Goal: Complete application form: Complete application form

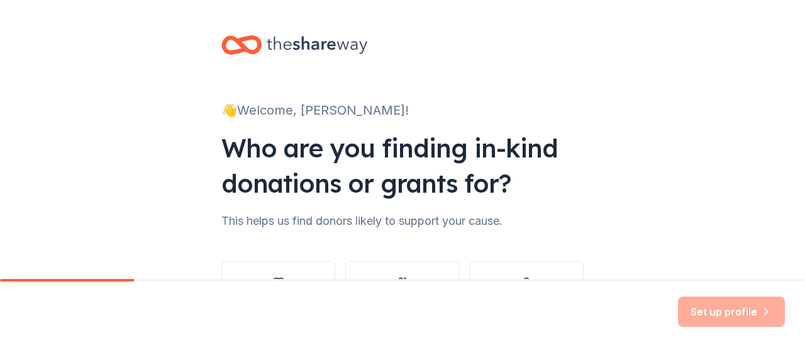
scroll to position [103, 0]
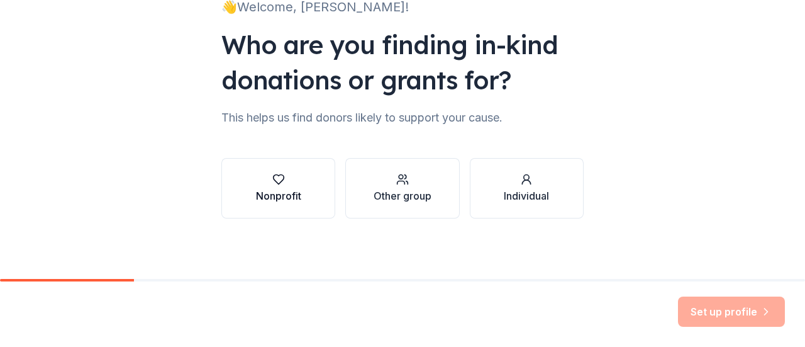
click at [272, 177] on icon "button" at bounding box center [278, 179] width 13 height 13
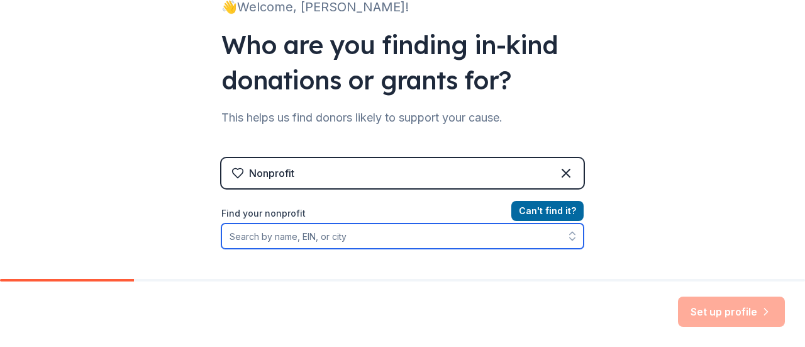
click at [371, 237] on input "Find your nonprofit" at bounding box center [402, 235] width 362 height 25
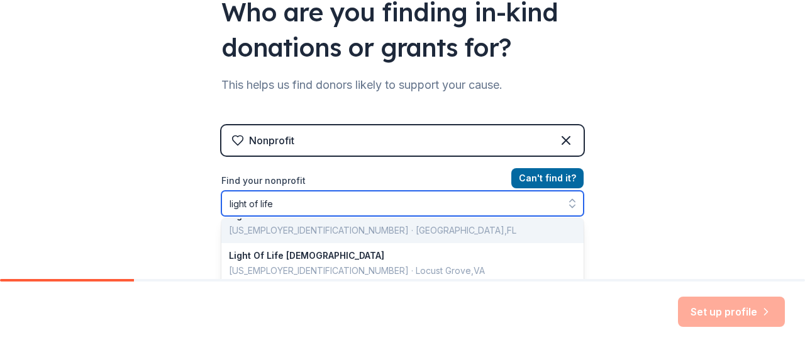
scroll to position [0, 0]
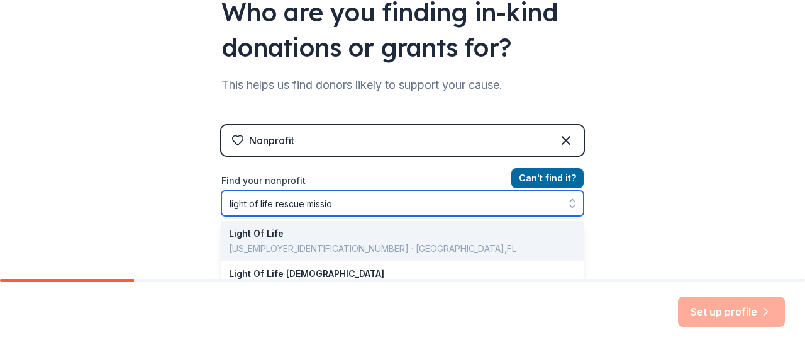
type input "light of life rescue mission"
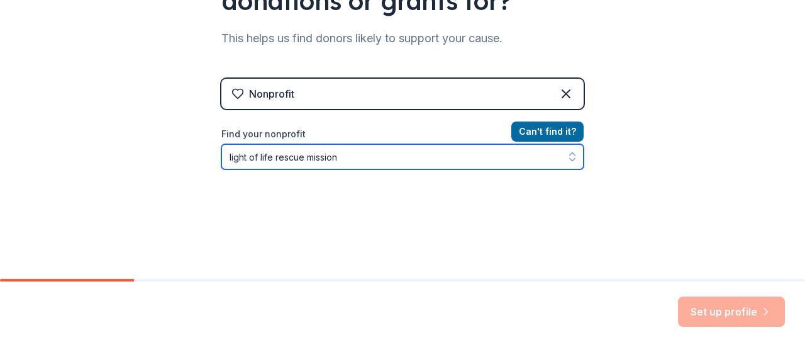
scroll to position [184, 0]
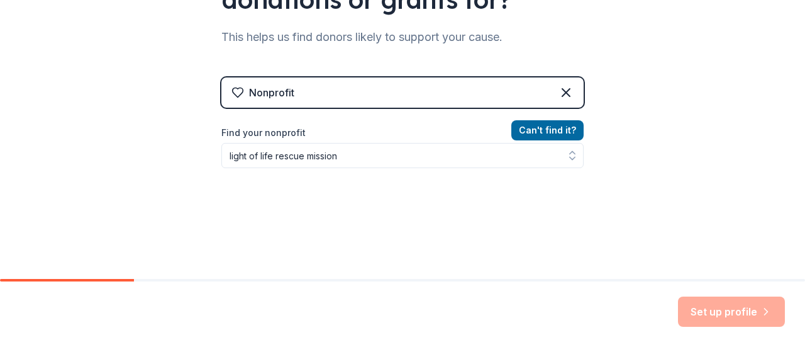
click at [557, 116] on div "Nonprofit Can ' t find it? Find your nonprofit light of life rescue mission" at bounding box center [402, 185] width 362 height 216
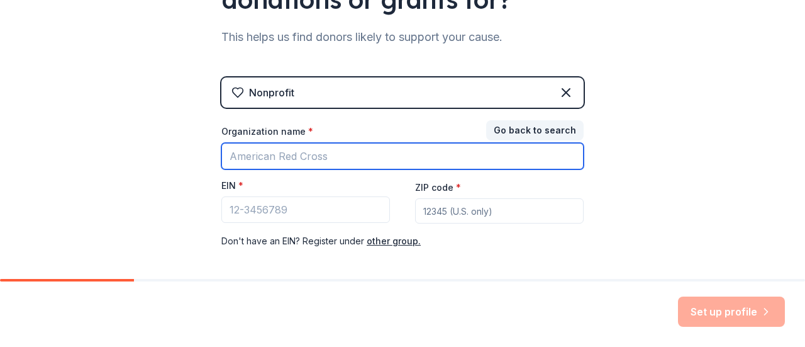
click at [332, 158] on input "Organization name *" at bounding box center [402, 156] width 362 height 26
type input "Light of Life Rescue Mission"
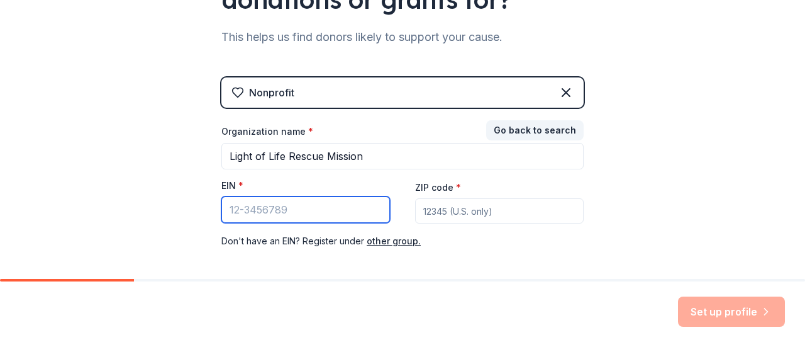
click at [221, 208] on input "EIN *" at bounding box center [305, 209] width 169 height 26
type input "[US_EMPLOYER_IDENTIFICATION_NUMBER]"
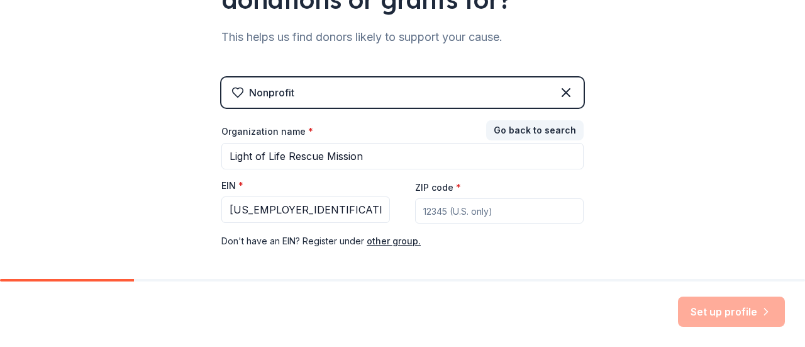
click at [424, 199] on input "ZIP code *" at bounding box center [499, 210] width 169 height 25
type input "15212"
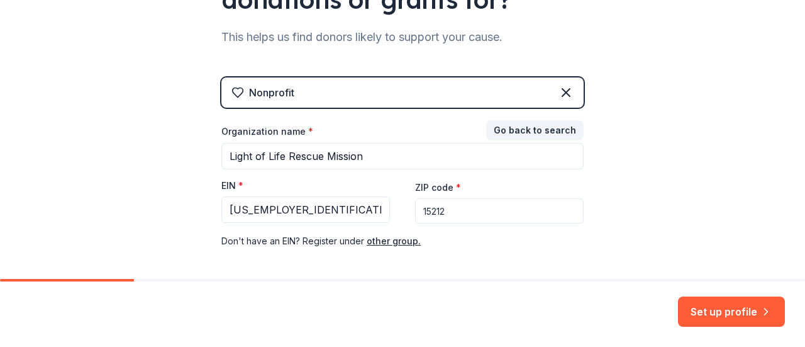
scroll to position [238, 0]
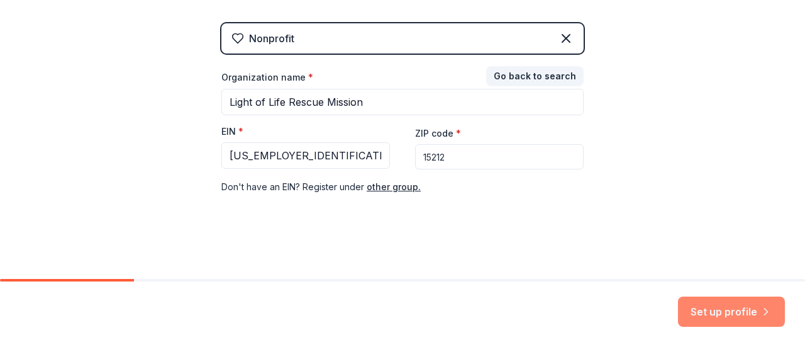
click at [704, 305] on button "Set up profile" at bounding box center [731, 311] width 107 height 30
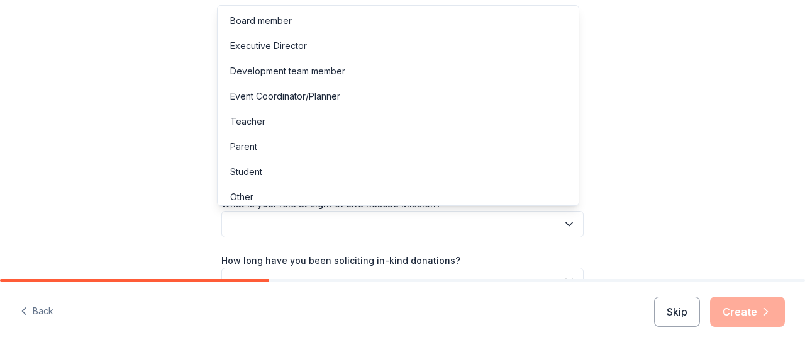
click at [396, 226] on button "button" at bounding box center [402, 224] width 362 height 26
click at [279, 71] on div "Development team member" at bounding box center [287, 71] width 115 height 15
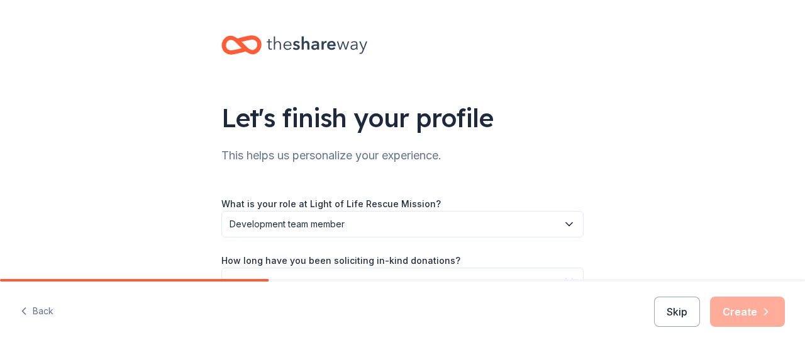
scroll to position [132, 0]
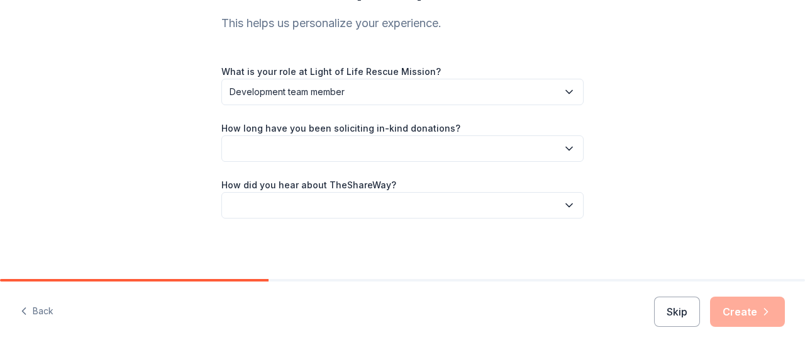
click at [269, 149] on button "button" at bounding box center [402, 148] width 362 height 26
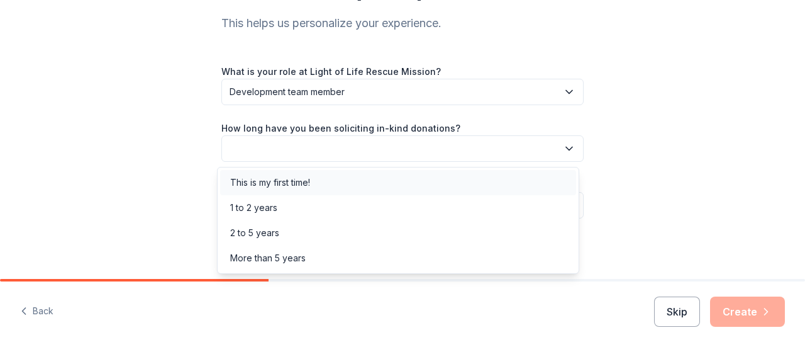
click at [271, 181] on div "This is my first time!" at bounding box center [270, 182] width 80 height 15
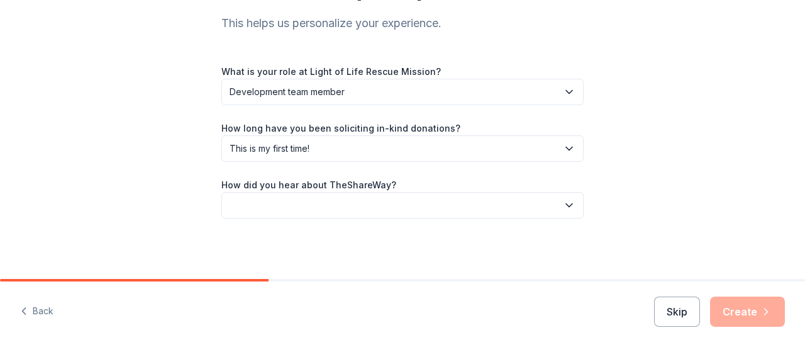
click at [259, 210] on button "button" at bounding box center [402, 205] width 362 height 26
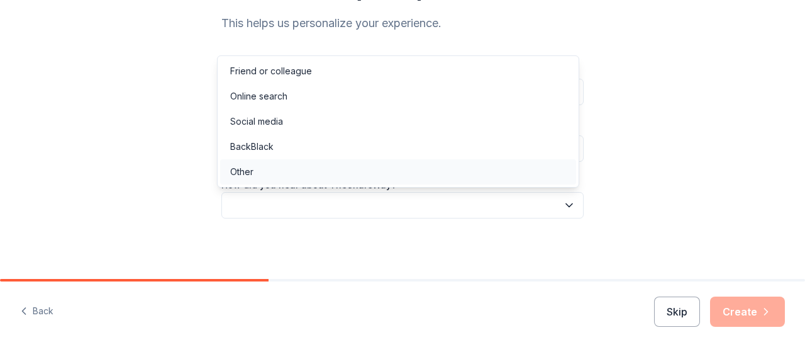
click at [255, 166] on div "Other" at bounding box center [398, 171] width 356 height 25
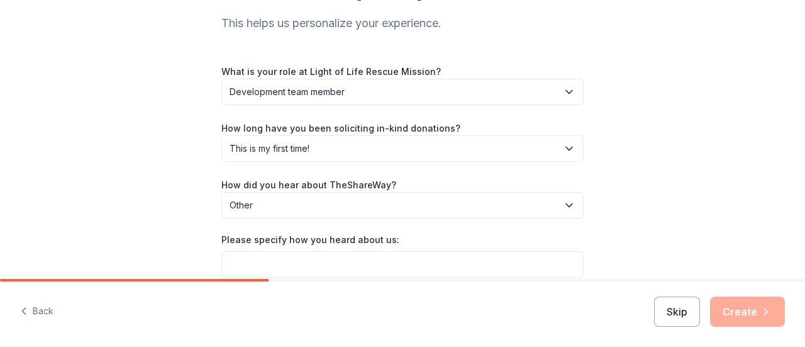
scroll to position [190, 0]
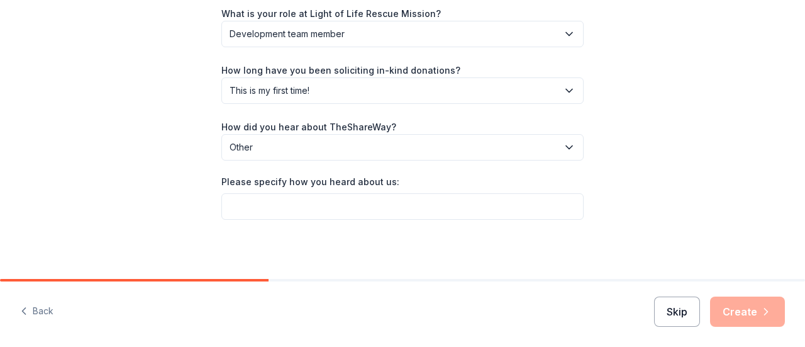
click at [687, 309] on button "Skip" at bounding box center [677, 311] width 46 height 30
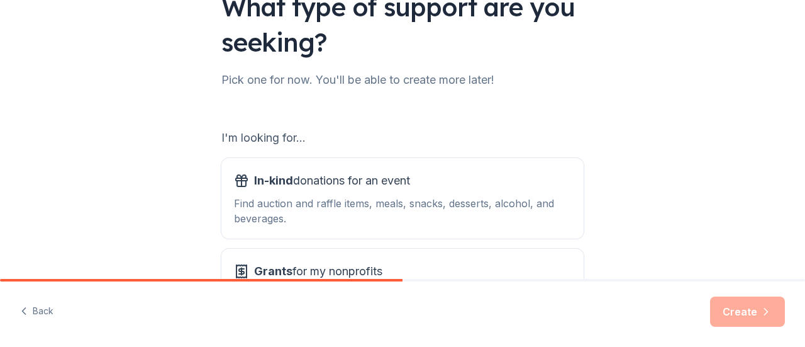
scroll to position [219, 0]
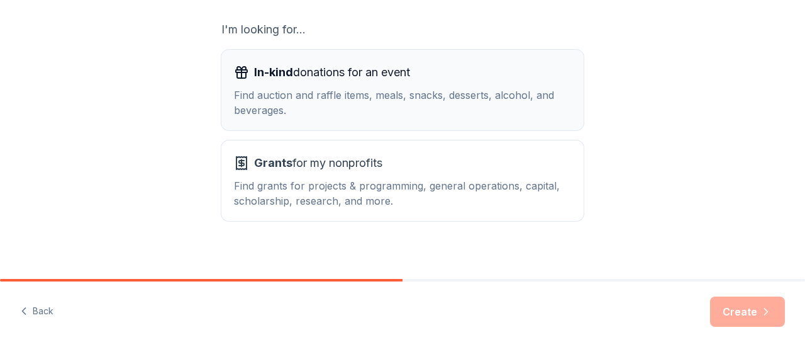
click at [439, 99] on div "Find auction and raffle items, meals, snacks, desserts, alcohol, and beverages." at bounding box center [402, 102] width 337 height 30
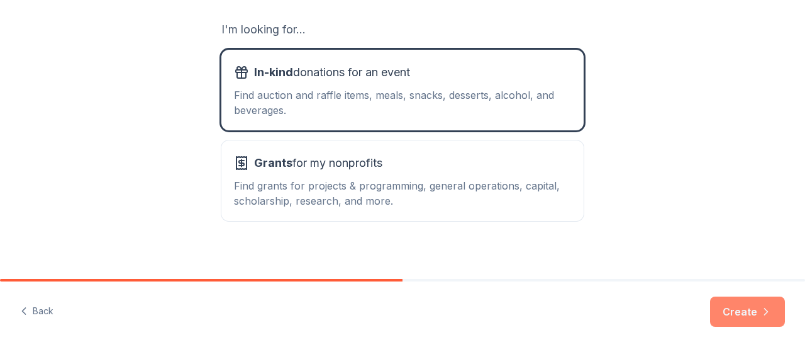
click at [724, 308] on button "Create" at bounding box center [747, 311] width 75 height 30
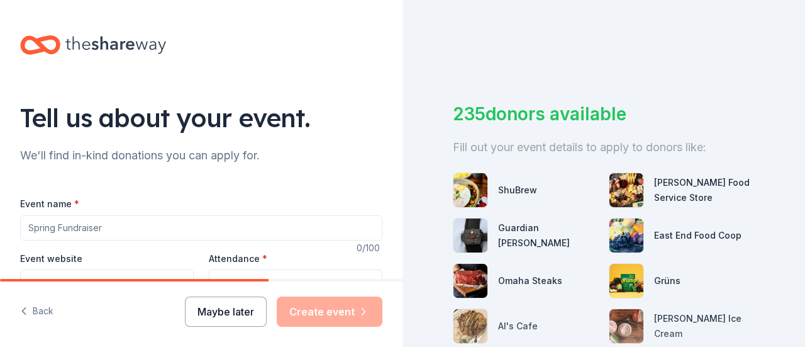
click at [224, 306] on button "Maybe later" at bounding box center [226, 311] width 82 height 30
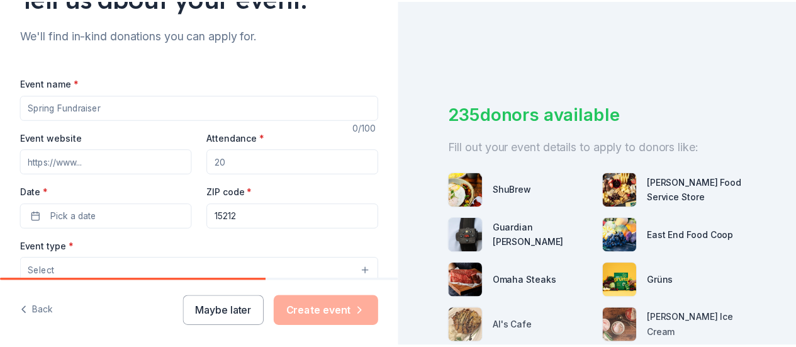
scroll to position [68, 0]
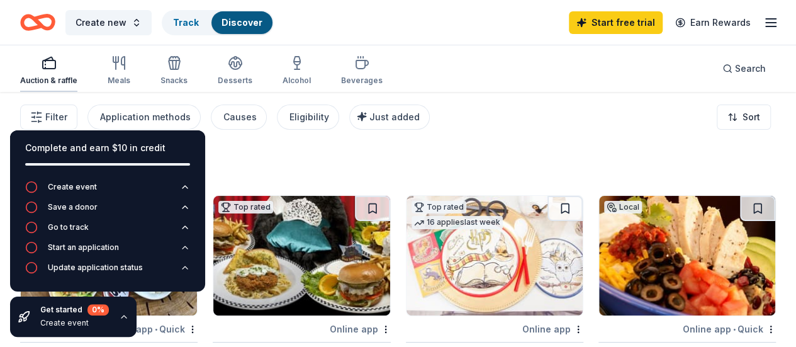
click at [58, 72] on div "Auction & raffle" at bounding box center [48, 70] width 57 height 30
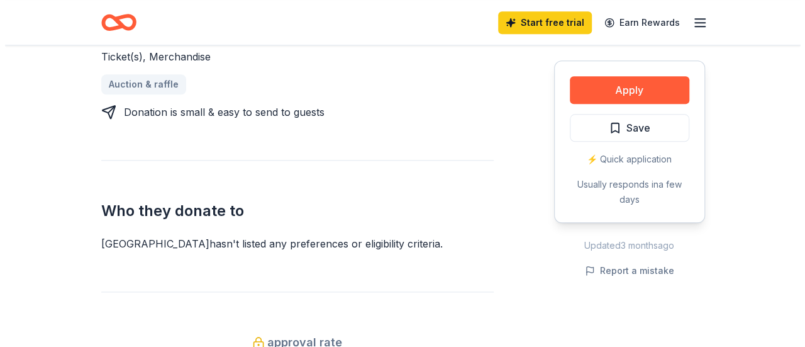
scroll to position [445, 0]
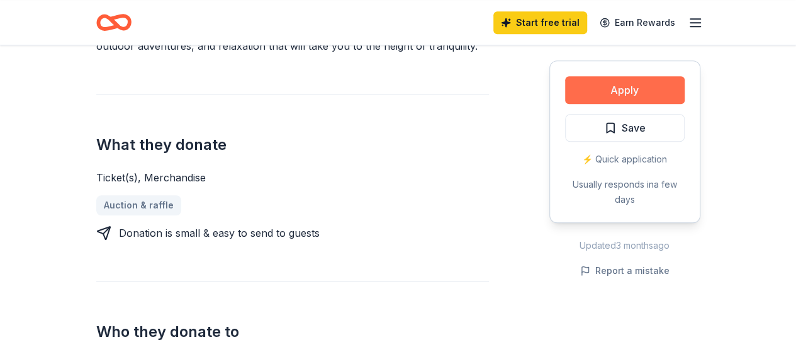
click at [634, 86] on button "Apply" at bounding box center [625, 90] width 120 height 28
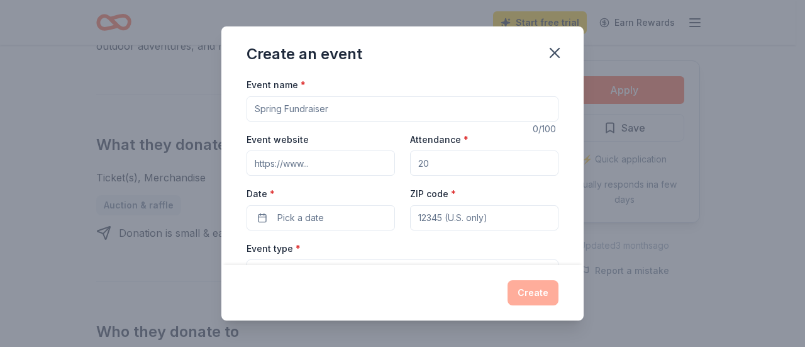
click at [298, 113] on input "Event name *" at bounding box center [403, 108] width 312 height 25
type input "More than a Meal Gala"
click at [281, 162] on input "Event website" at bounding box center [321, 162] width 148 height 25
type input "[DOMAIN_NAME]"
click at [461, 169] on input "Attendance *" at bounding box center [484, 162] width 148 height 25
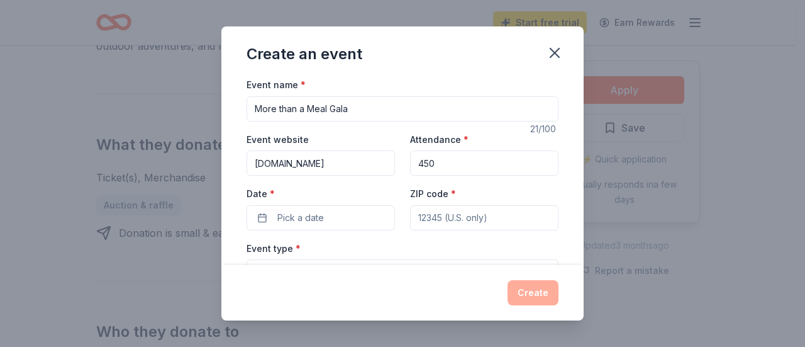
click at [414, 158] on input "450" at bounding box center [484, 162] width 148 height 25
type input "450"
click at [313, 222] on span "Pick a date" at bounding box center [300, 217] width 47 height 15
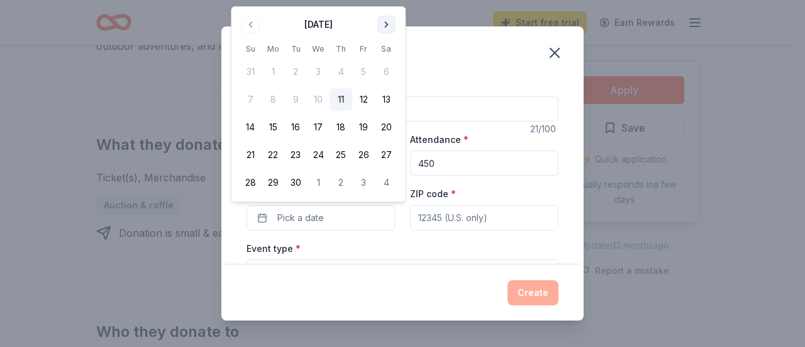
click at [382, 23] on button "Go to next month" at bounding box center [386, 25] width 18 height 18
click at [364, 72] on button "3" at bounding box center [363, 71] width 23 height 23
click at [423, 212] on input "ZIP code *" at bounding box center [484, 217] width 148 height 25
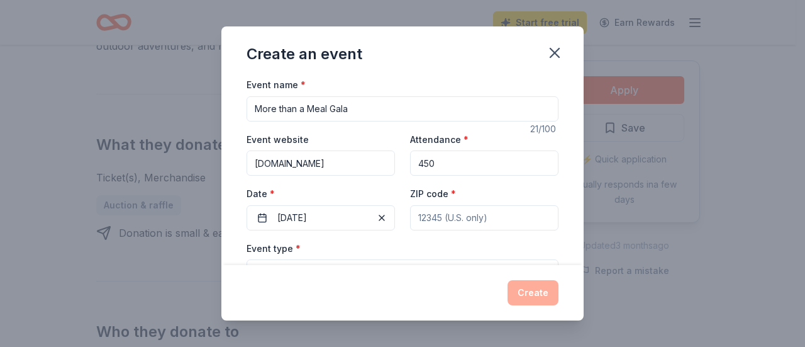
type input "15212"
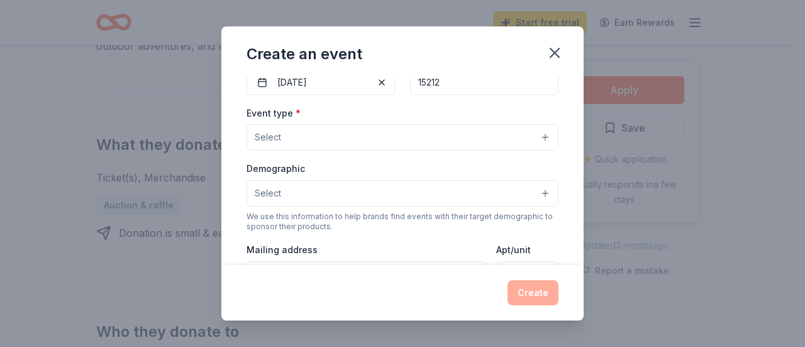
scroll to position [136, 0]
click at [327, 140] on button "Select" at bounding box center [403, 136] width 312 height 26
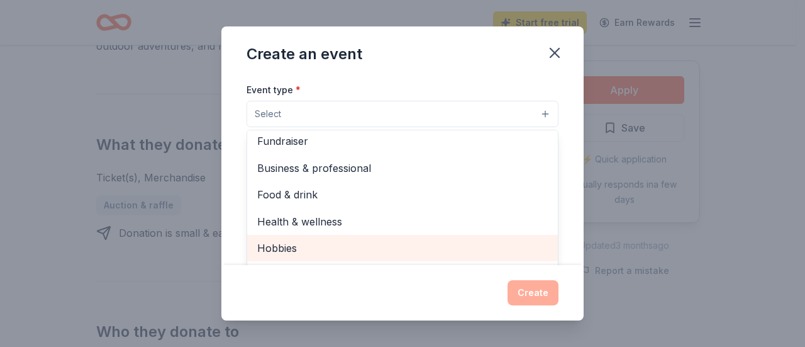
scroll to position [0, 0]
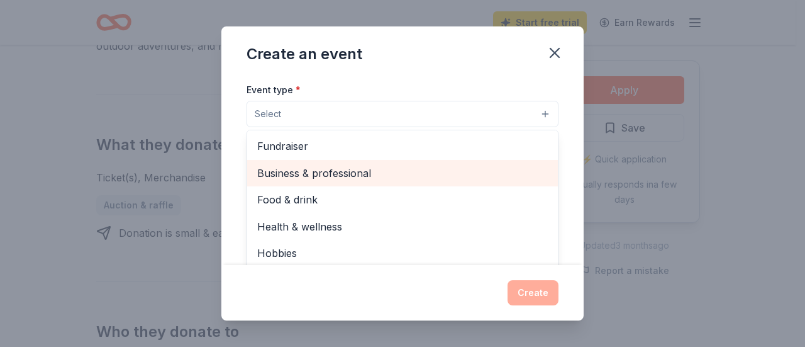
click at [301, 162] on div "Business & professional" at bounding box center [402, 173] width 311 height 26
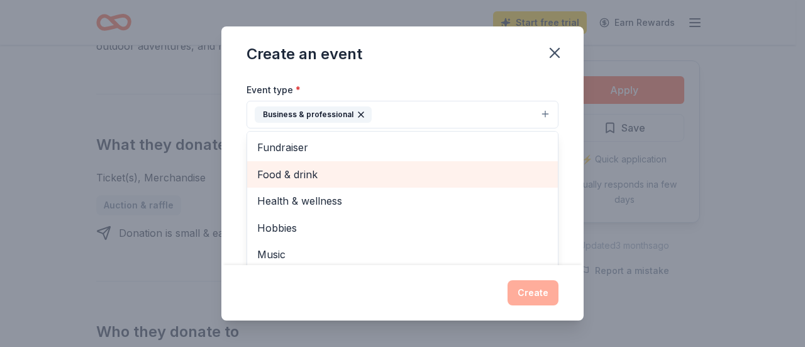
scroll to position [14, 0]
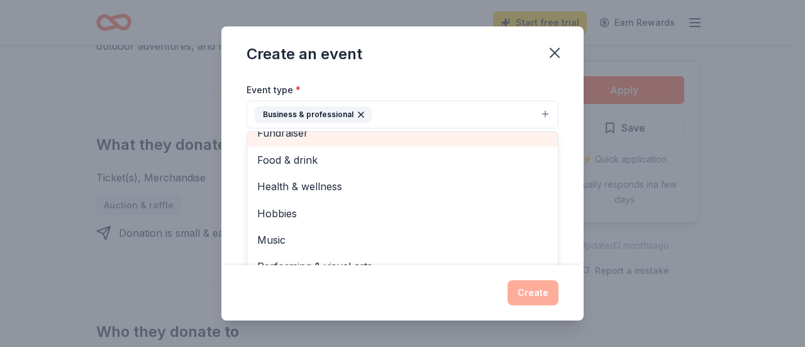
click at [305, 136] on span "Fundraiser" at bounding box center [402, 133] width 291 height 16
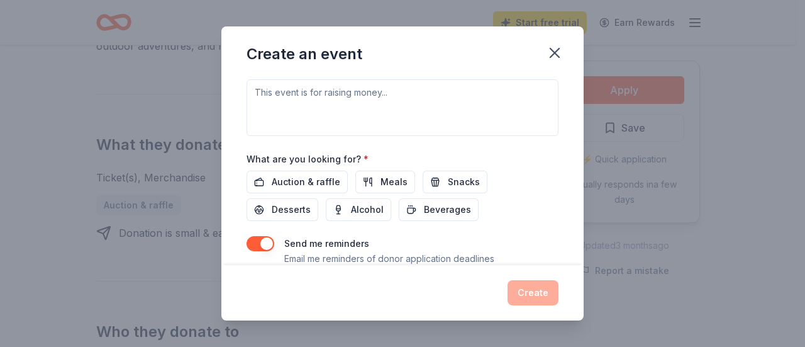
scroll to position [371, 0]
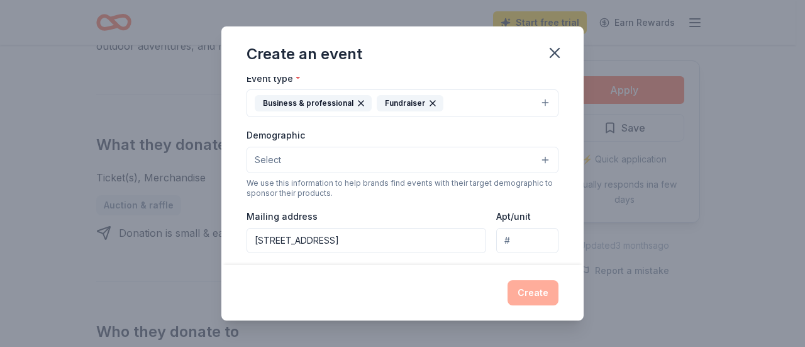
scroll to position [170, 0]
click at [323, 158] on button "Select" at bounding box center [403, 159] width 312 height 26
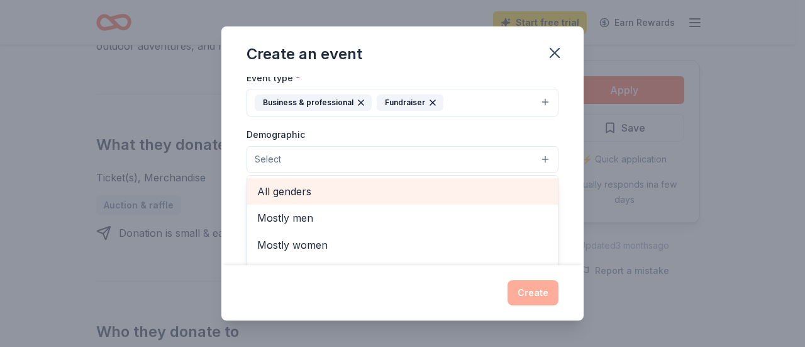
click at [316, 191] on span "All genders" at bounding box center [402, 191] width 291 height 16
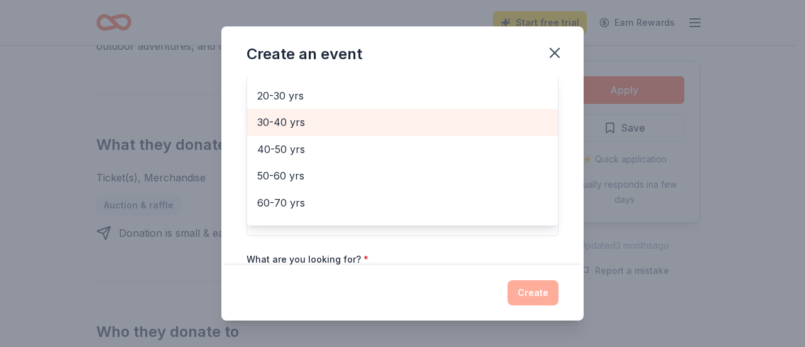
scroll to position [175, 0]
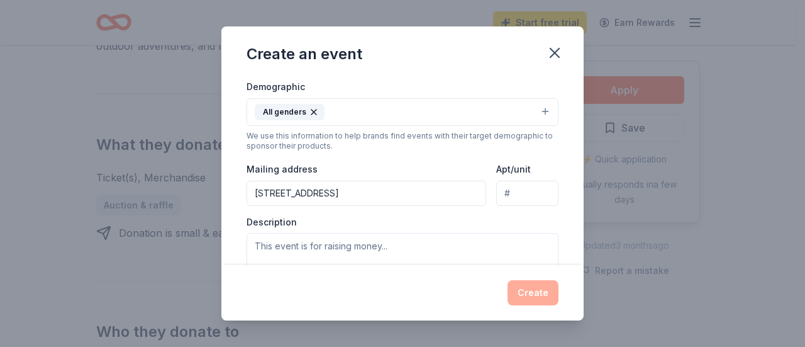
scroll to position [278, 0]
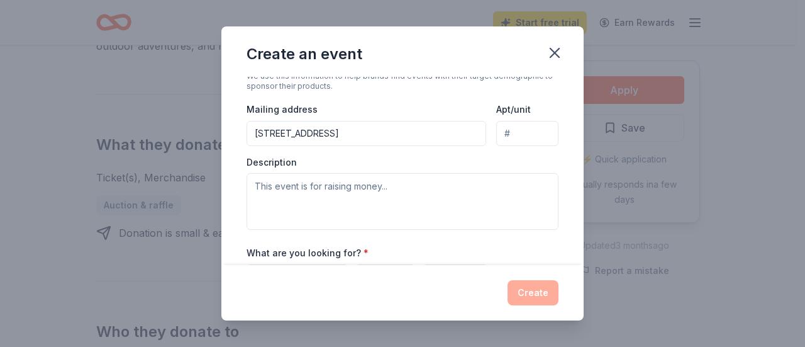
click at [362, 136] on input "[STREET_ADDRESS]" at bounding box center [367, 133] width 240 height 25
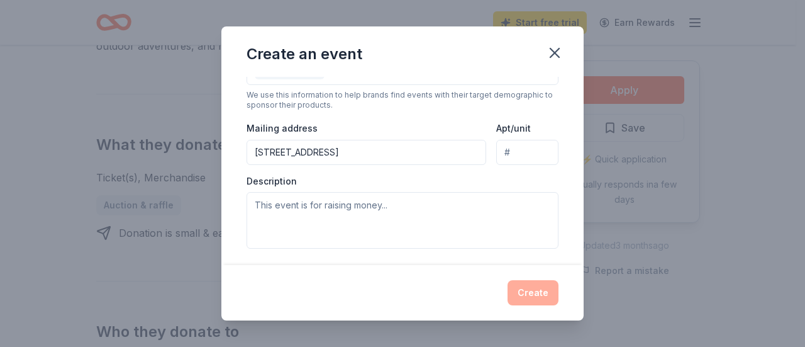
scroll to position [258, 0]
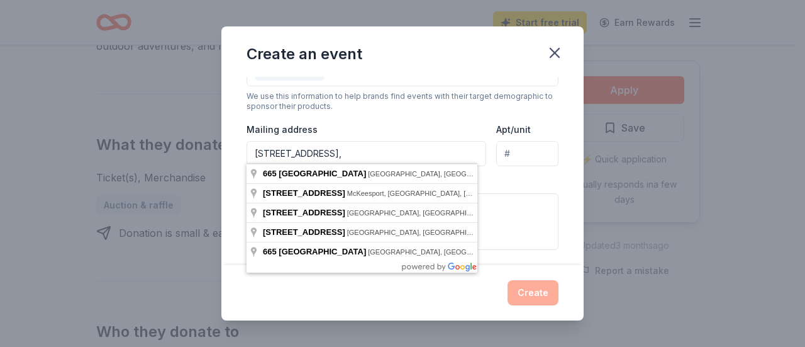
paste input "[GEOGRAPHIC_DATA], [GEOGRAPHIC_DATA] 15212"
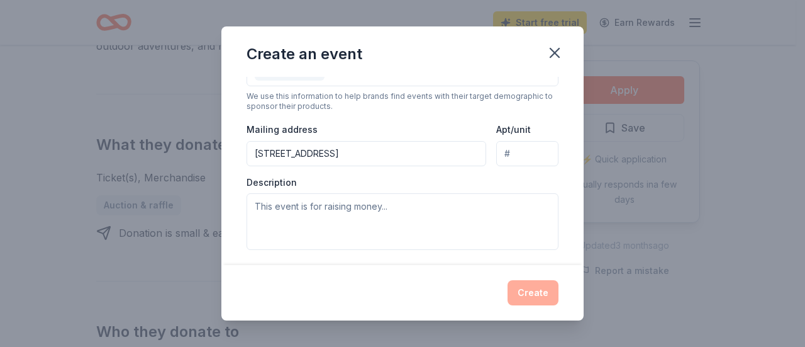
type input "[STREET_ADDRESS]"
click at [298, 196] on textarea at bounding box center [403, 221] width 312 height 57
paste textarea "Light of Life Rescue Mission will be hosting our More Than a Meal Gala [DATE][D…"
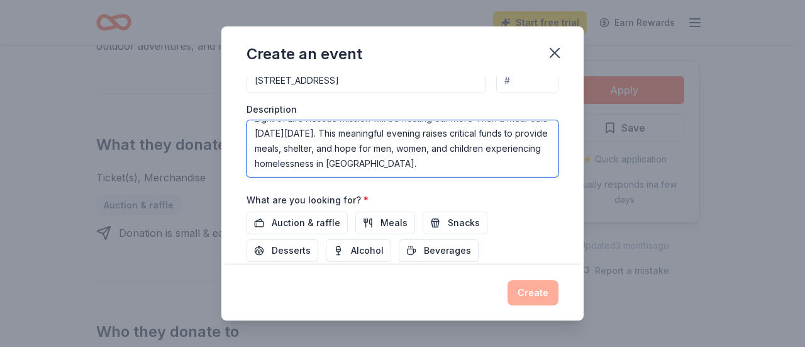
scroll to position [411, 0]
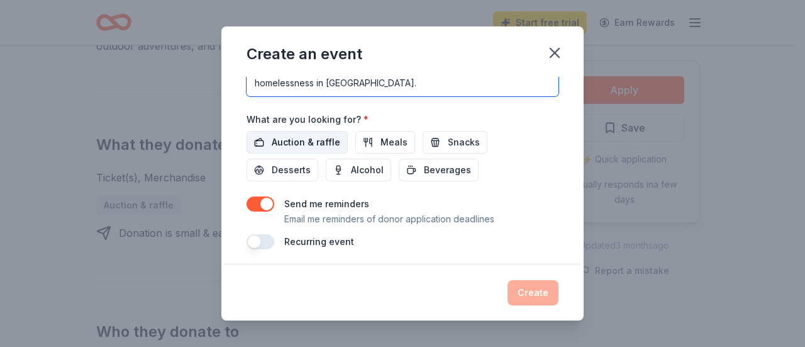
type textarea "Light of Life Rescue Mission will be hosting our More Than a Meal Gala [DATE][D…"
click at [301, 135] on span "Auction & raffle" at bounding box center [306, 142] width 69 height 15
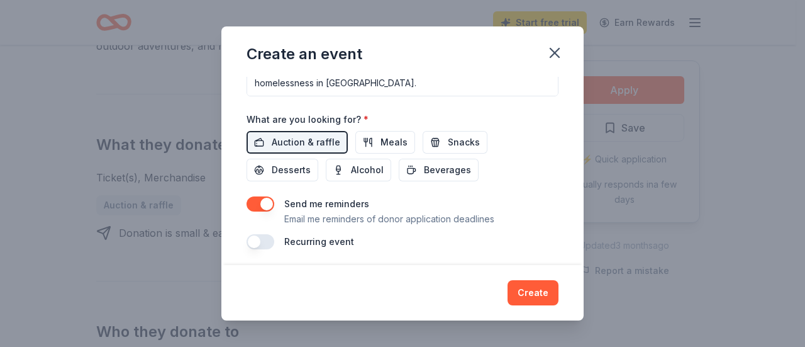
click at [268, 201] on button "button" at bounding box center [261, 203] width 28 height 15
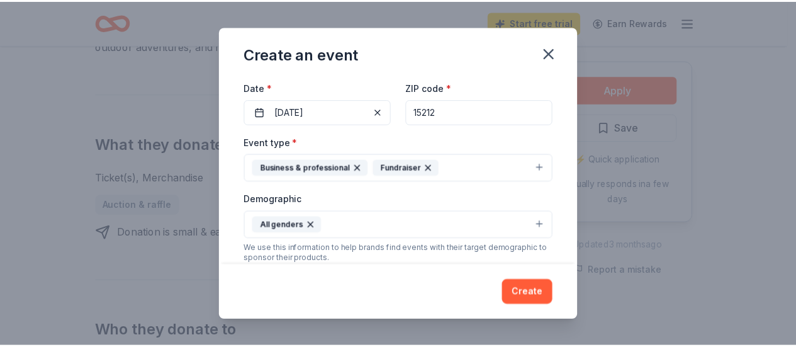
scroll to position [0, 0]
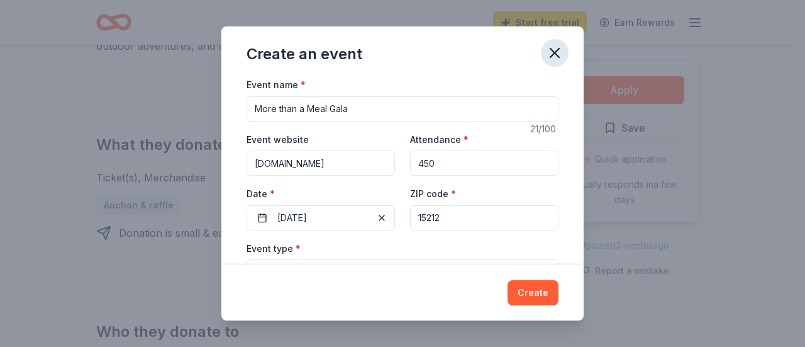
click at [560, 46] on icon "button" at bounding box center [555, 53] width 18 height 18
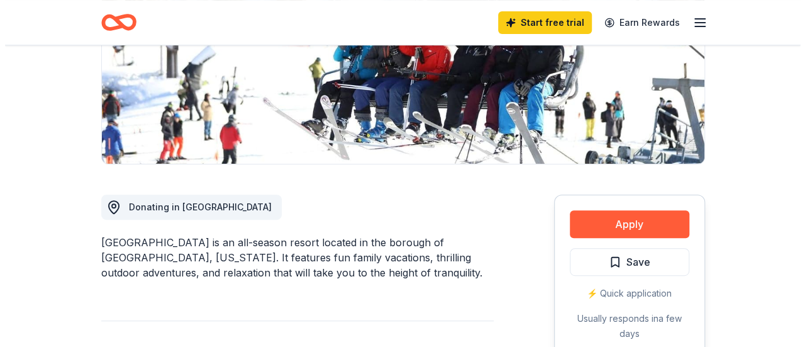
scroll to position [223, 0]
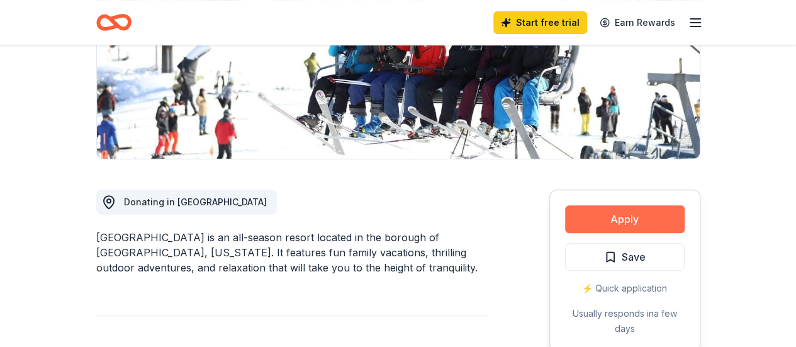
click at [593, 216] on button "Apply" at bounding box center [625, 219] width 120 height 28
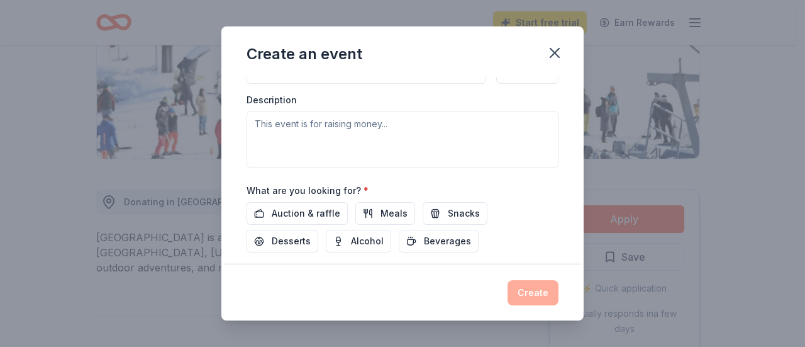
scroll to position [410, 0]
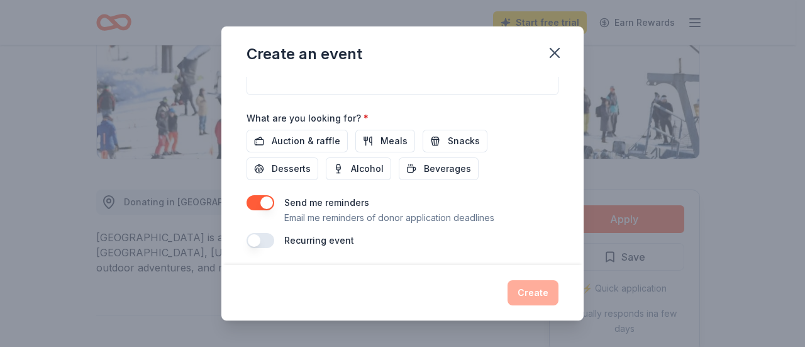
click at [270, 198] on button "button" at bounding box center [261, 202] width 28 height 15
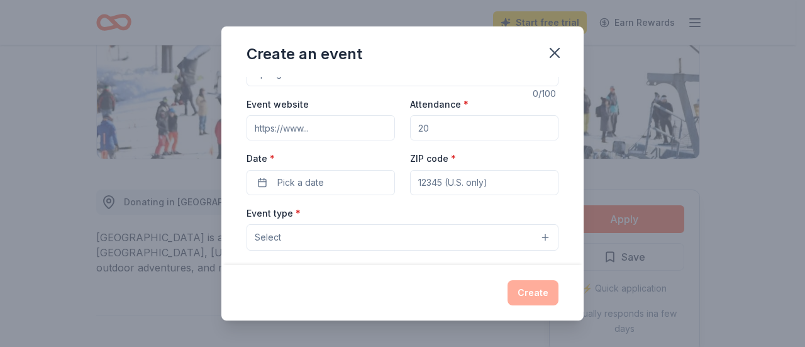
scroll to position [0, 0]
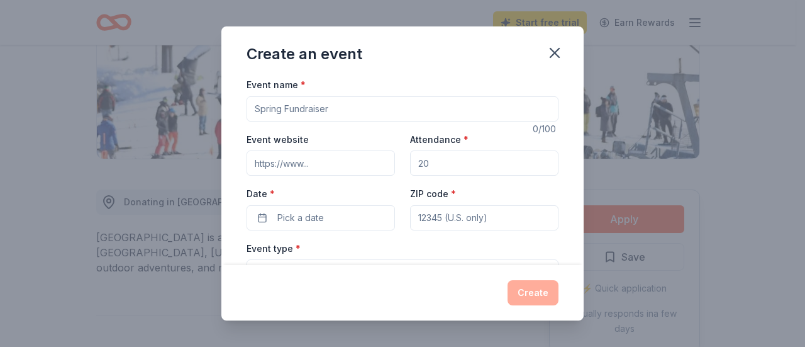
click at [302, 101] on input "Event name *" at bounding box center [403, 108] width 312 height 25
type input "More than a Meal Gala"
click at [440, 168] on input "Attendance *" at bounding box center [484, 162] width 148 height 25
type input "450"
click at [298, 160] on input "Event website" at bounding box center [321, 162] width 148 height 25
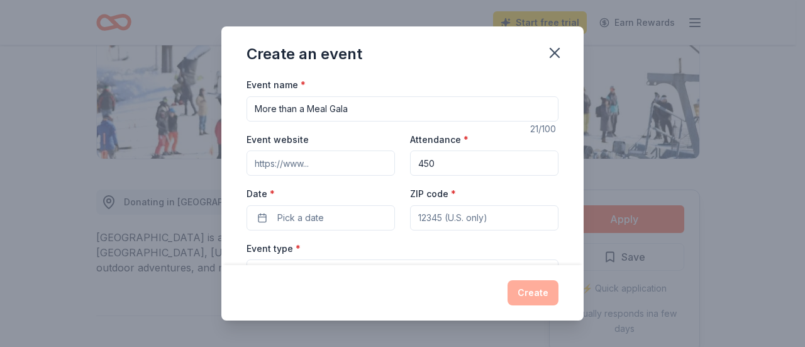
type input "[DOMAIN_NAME]"
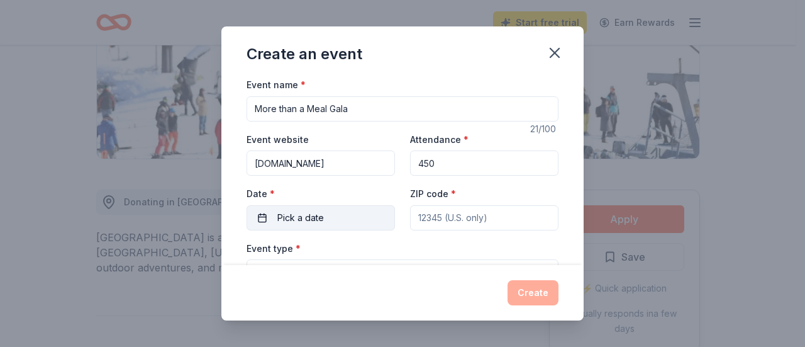
click at [276, 212] on button "Pick a date" at bounding box center [321, 217] width 148 height 25
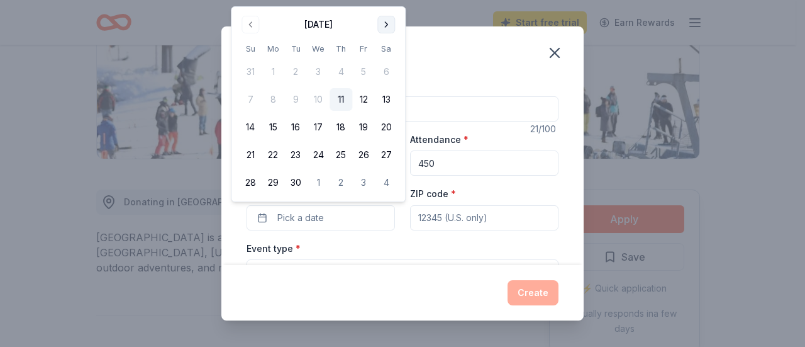
click at [394, 28] on button "Go to next month" at bounding box center [386, 25] width 18 height 18
click at [364, 69] on button "3" at bounding box center [363, 71] width 23 height 23
click at [442, 215] on input "ZIP code *" at bounding box center [484, 217] width 148 height 25
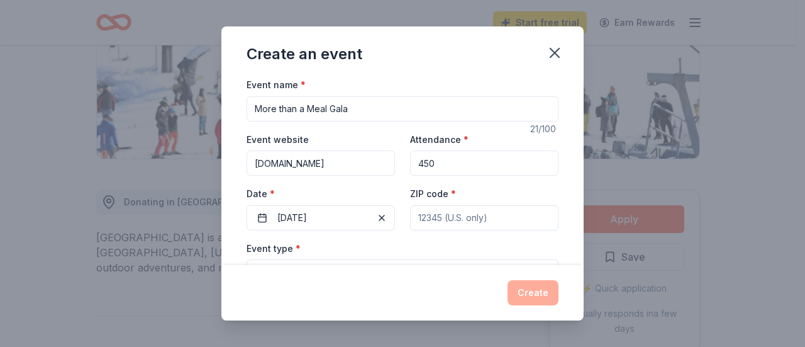
type input "15212"
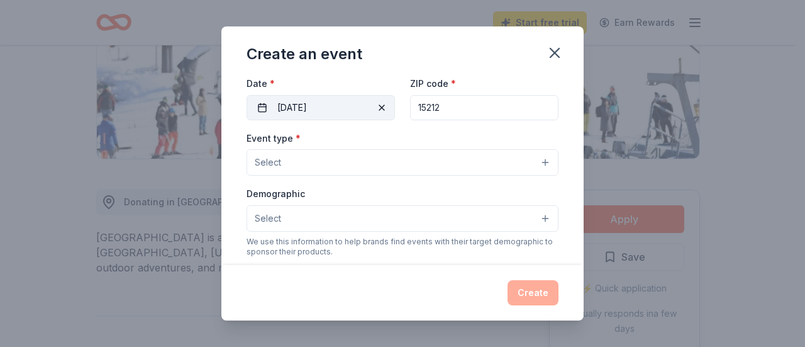
scroll to position [111, 0]
click at [318, 158] on button "Select" at bounding box center [403, 161] width 312 height 26
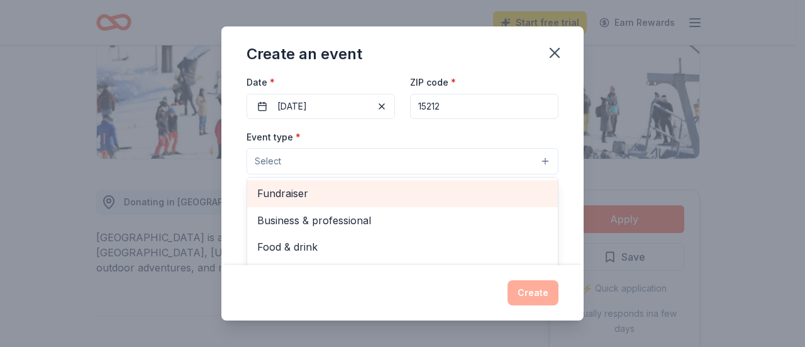
click at [297, 189] on span "Fundraiser" at bounding box center [402, 193] width 291 height 16
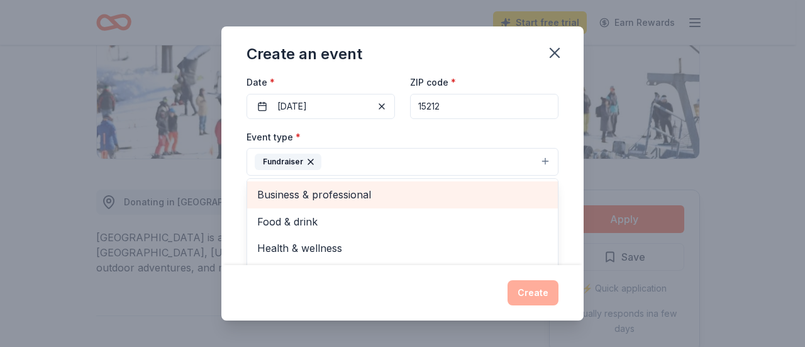
click at [335, 189] on span "Business & professional" at bounding box center [402, 194] width 291 height 16
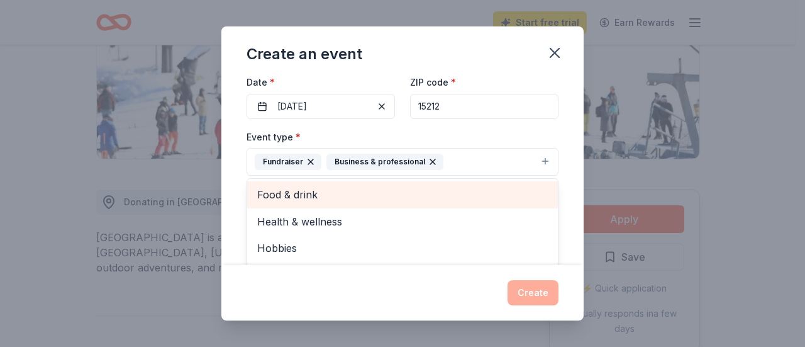
click at [335, 189] on span "Food & drink" at bounding box center [402, 194] width 291 height 16
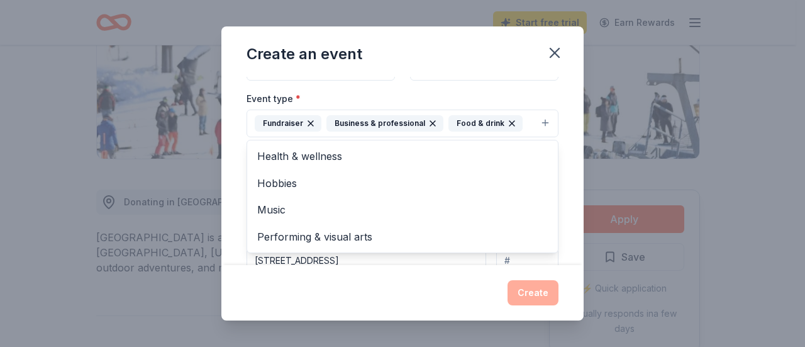
scroll to position [149, 0]
click at [507, 123] on icon "button" at bounding box center [512, 124] width 10 height 10
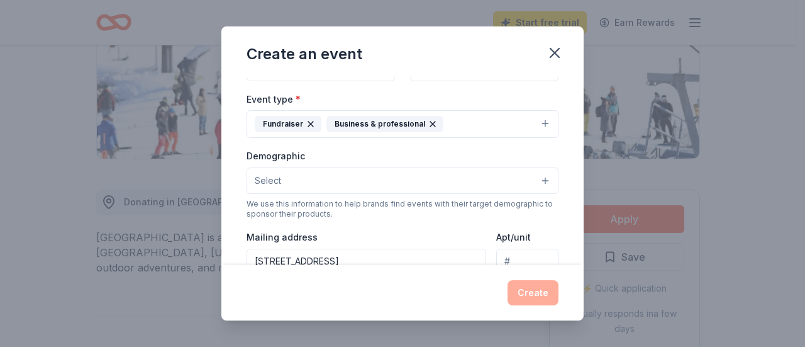
click at [333, 178] on button "Select" at bounding box center [403, 180] width 312 height 26
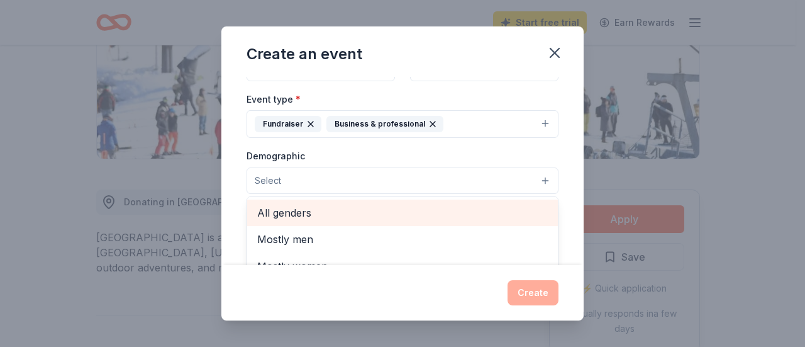
click at [288, 214] on span "All genders" at bounding box center [402, 212] width 291 height 16
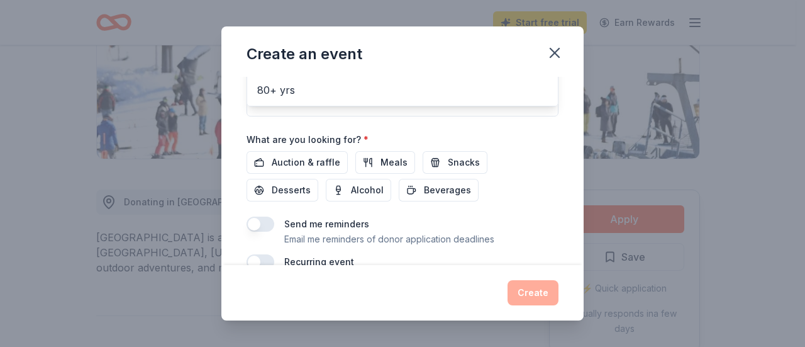
scroll to position [396, 0]
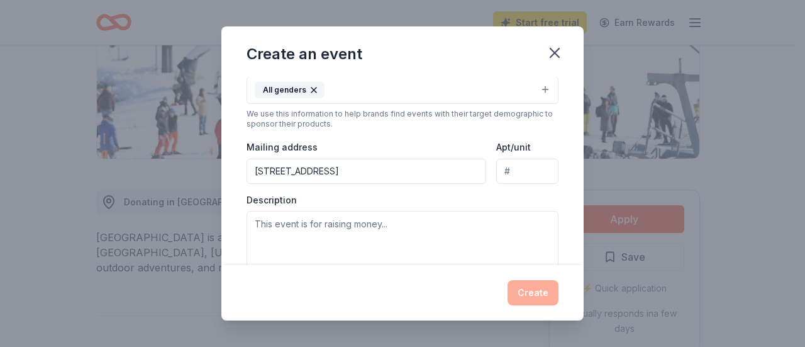
scroll to position [243, 0]
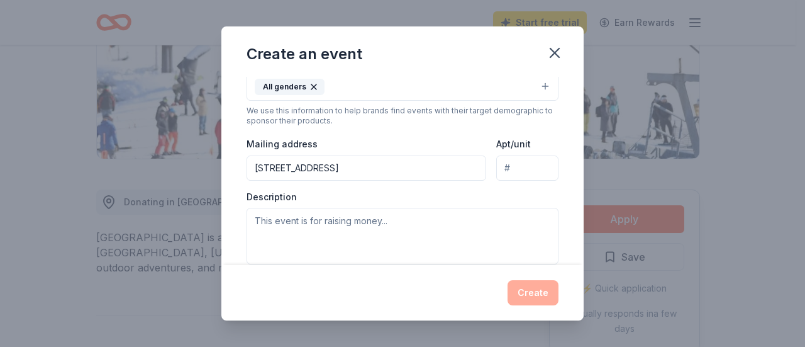
click at [350, 163] on input "[STREET_ADDRESS]" at bounding box center [367, 167] width 240 height 25
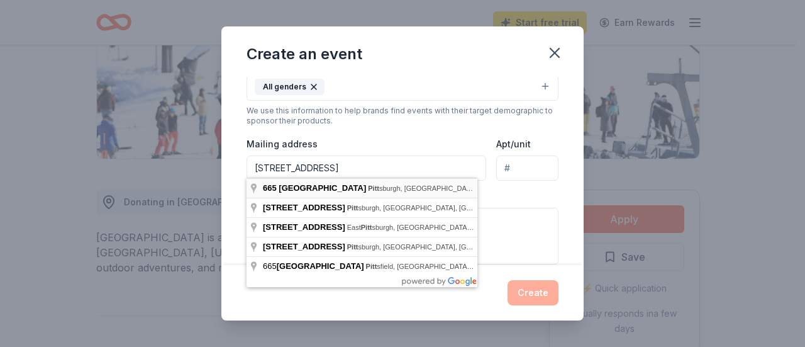
type input "[STREET_ADDRESS]"
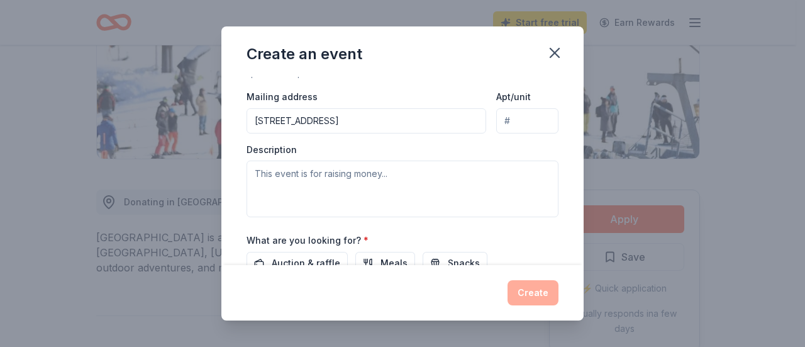
scroll to position [292, 0]
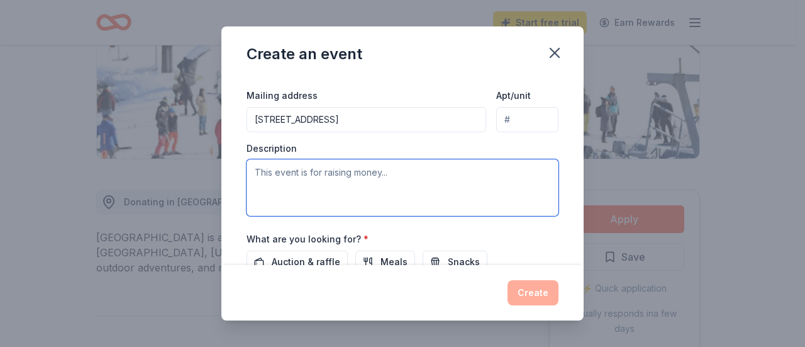
click at [307, 183] on textarea at bounding box center [403, 187] width 312 height 57
paste textarea "Light of Life Rescue Mission will be hosting our More Than a Meal Gala [DATE][D…"
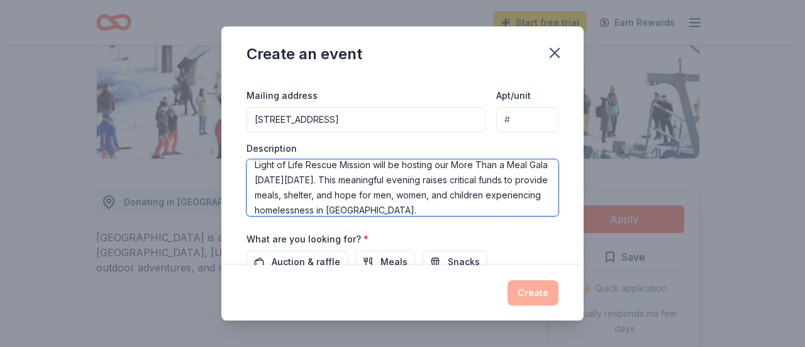
scroll to position [359, 0]
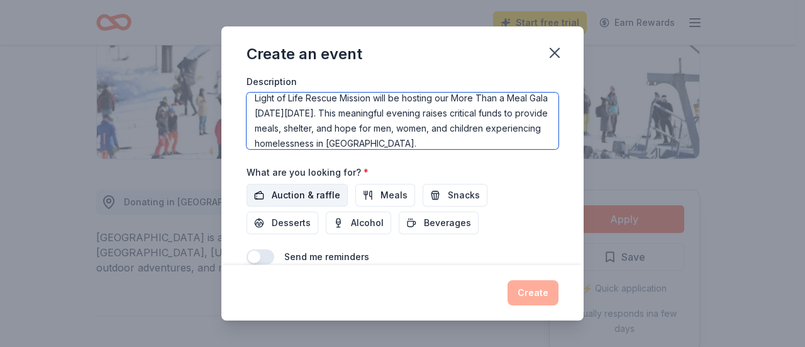
type textarea "Light of Life Rescue Mission will be hosting our More Than a Meal Gala [DATE][D…"
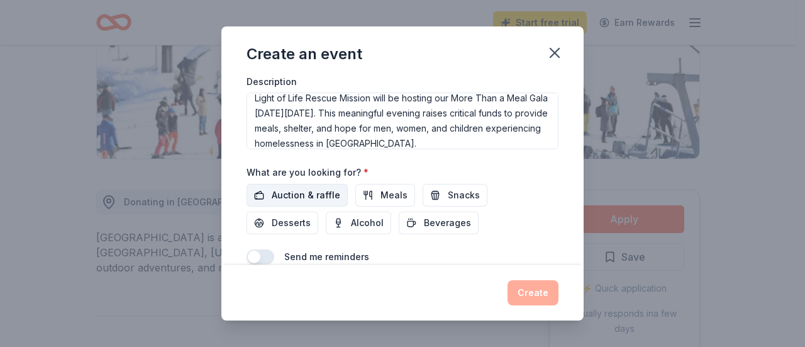
click at [303, 187] on span "Auction & raffle" at bounding box center [306, 194] width 69 height 15
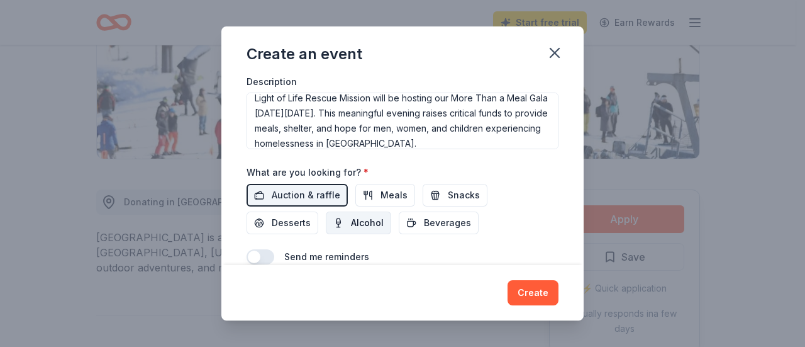
scroll to position [411, 0]
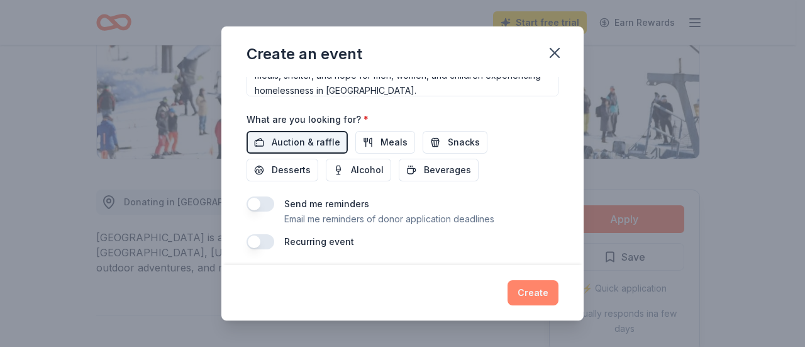
click at [539, 299] on button "Create" at bounding box center [533, 292] width 51 height 25
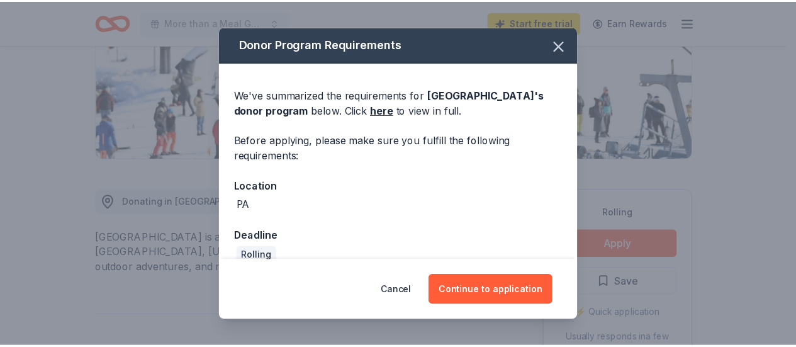
scroll to position [19, 0]
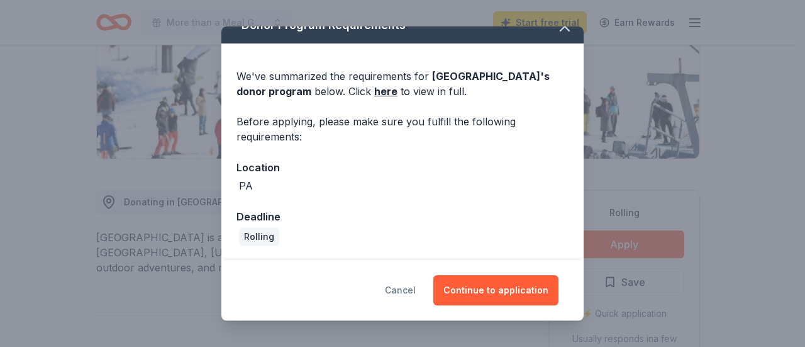
click at [410, 295] on button "Cancel" at bounding box center [400, 290] width 31 height 30
